Goal: Task Accomplishment & Management: Use online tool/utility

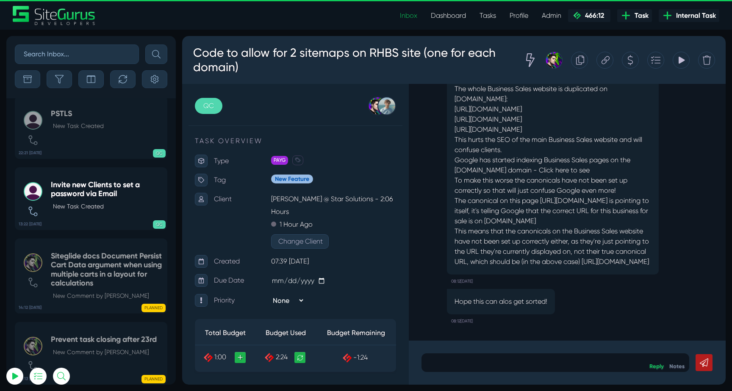
scroll to position [-33343, 0]
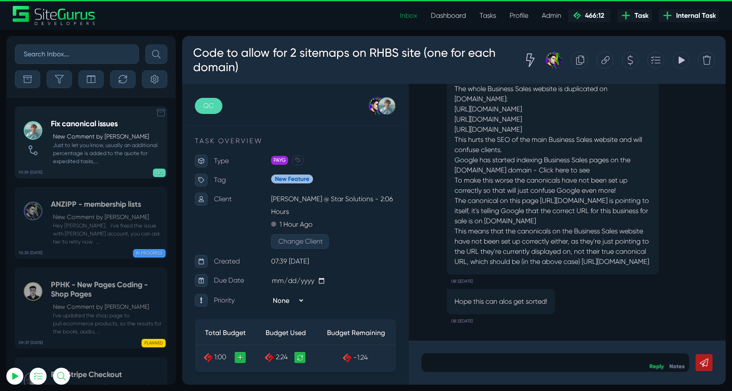
click at [95, 118] on link "10:59 26 Aug Fix canonical issues New Comment by Matt Jones Just to let you kno…" at bounding box center [91, 142] width 152 height 72
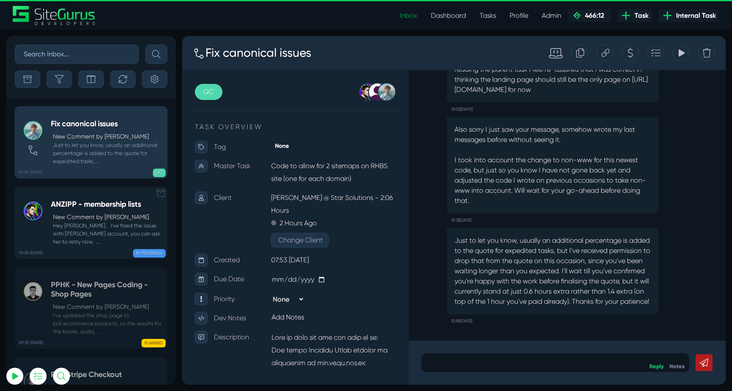
click at [103, 218] on p "New Comment by [PERSON_NAME]" at bounding box center [108, 217] width 110 height 9
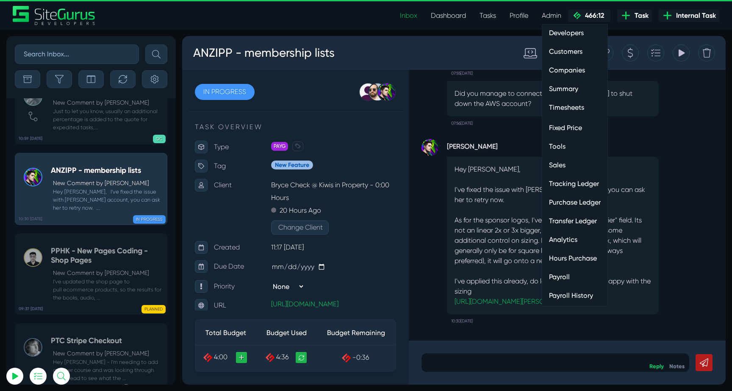
click at [569, 107] on link "Timesheets" at bounding box center [574, 107] width 65 height 17
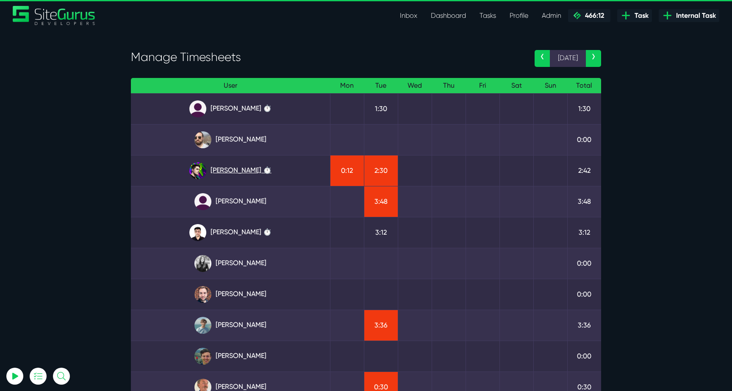
click at [249, 164] on link "Josh Carter ⏱️" at bounding box center [231, 170] width 186 height 17
click at [250, 198] on link "Julianne Estras" at bounding box center [231, 201] width 186 height 17
click at [226, 225] on link "Kevin Abelgas ⏱️" at bounding box center [231, 232] width 186 height 17
click at [226, 208] on link "Julianne Estras" at bounding box center [231, 201] width 186 height 17
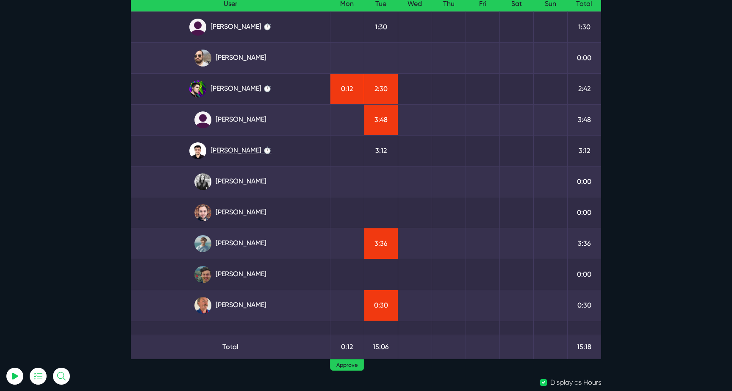
scroll to position [96, 0]
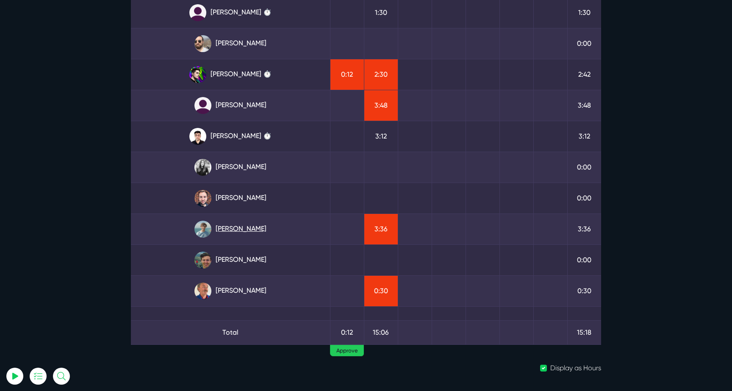
click at [247, 227] on link "Matt Jones" at bounding box center [231, 229] width 186 height 17
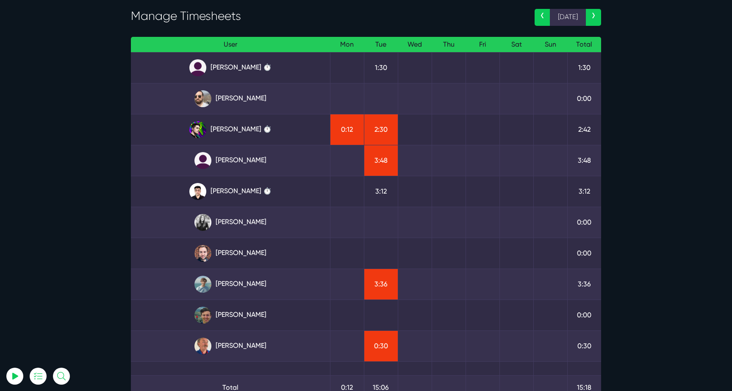
scroll to position [40, 0]
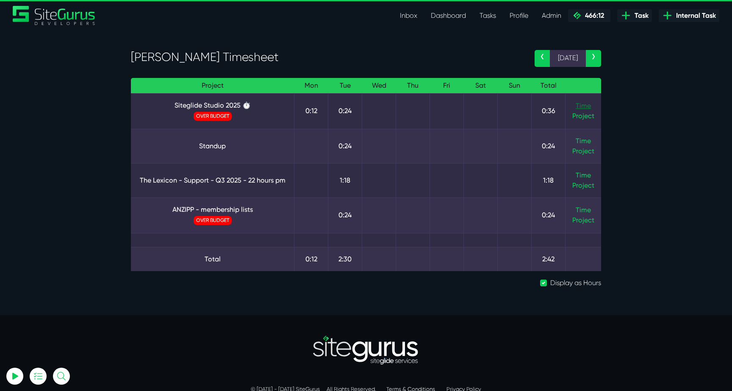
type input "luke@sitegurus.io"
click at [588, 103] on link "Time" at bounding box center [583, 106] width 15 height 8
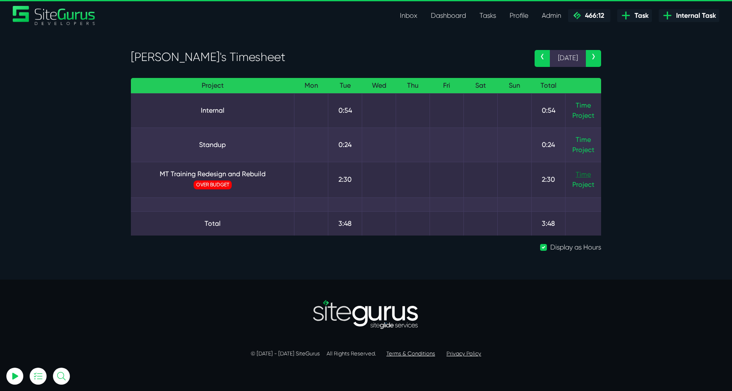
click at [578, 172] on link "Time" at bounding box center [583, 174] width 15 height 8
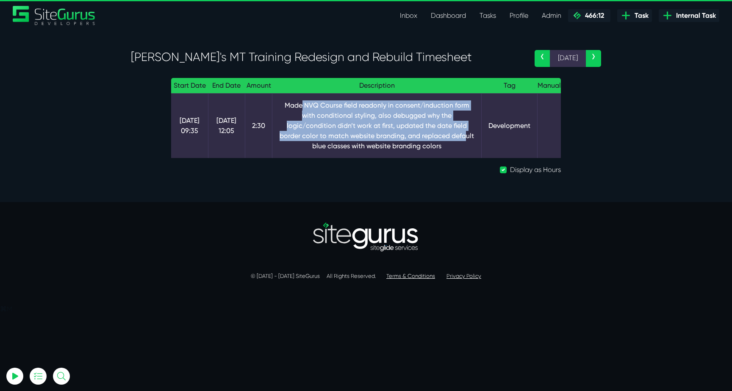
drag, startPoint x: 293, startPoint y: 106, endPoint x: 399, endPoint y: 138, distance: 110.6
click at [400, 138] on td "Made NVQ Course field readonly in consent/induction form with conditional styli…" at bounding box center [376, 125] width 209 height 65
click at [399, 138] on td "Made NVQ Course field readonly in consent/induction form with conditional styli…" at bounding box center [376, 125] width 209 height 65
